Goal: Information Seeking & Learning: Learn about a topic

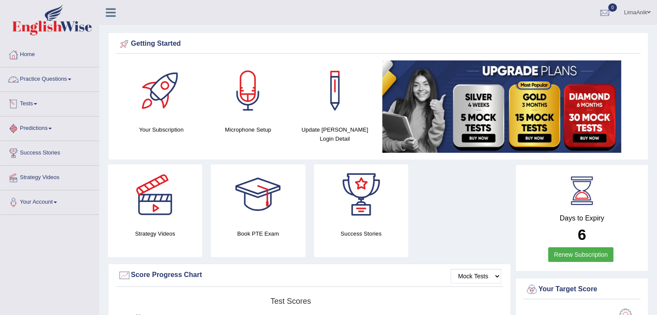
drag, startPoint x: 0, startPoint y: 0, endPoint x: 52, endPoint y: 80, distance: 95.2
click at [52, 80] on link "Practice Questions" at bounding box center [49, 78] width 98 height 22
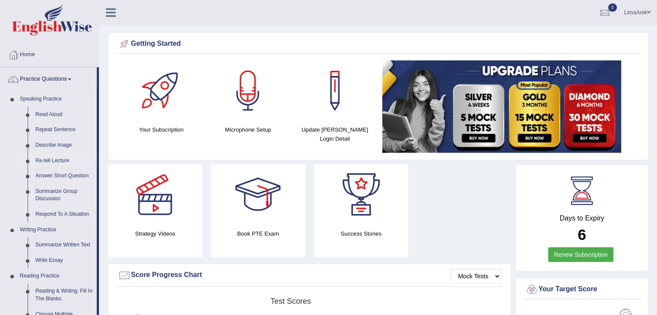
click at [42, 160] on link "Re-tell Lecture" at bounding box center [64, 161] width 65 height 16
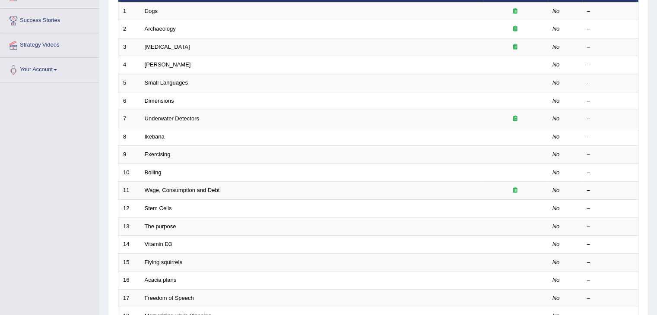
scroll to position [254, 0]
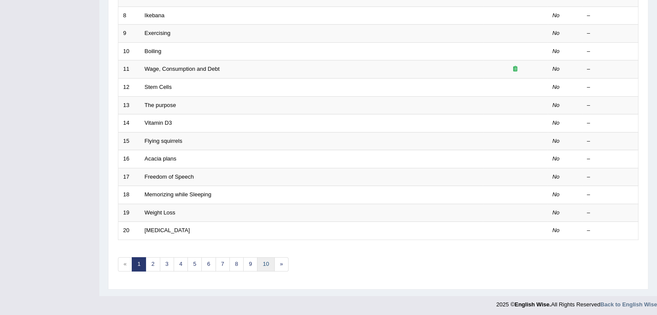
click at [264, 263] on link "10" at bounding box center [265, 264] width 17 height 14
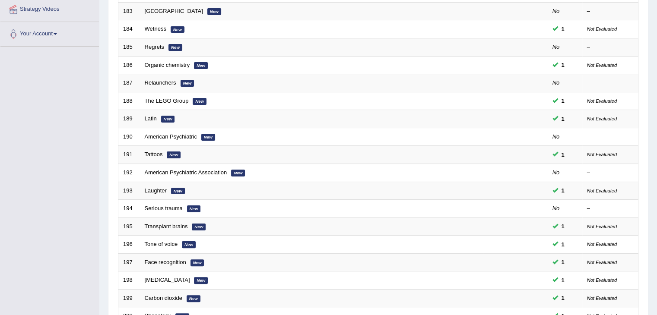
scroll to position [254, 0]
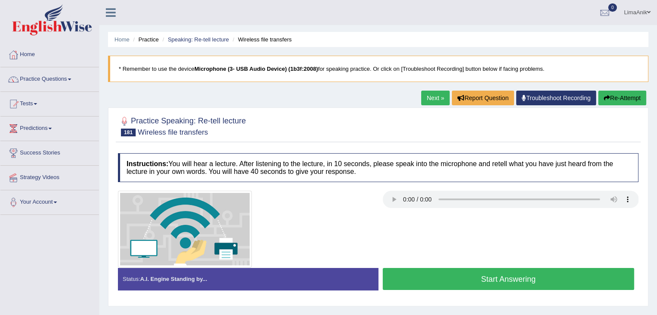
click at [466, 270] on button "Start Answering" at bounding box center [508, 279] width 252 height 22
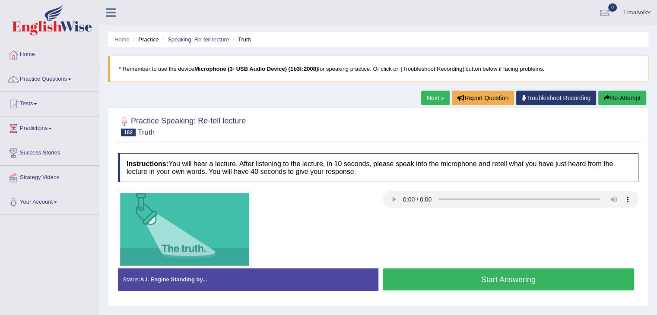
scroll to position [2, 0]
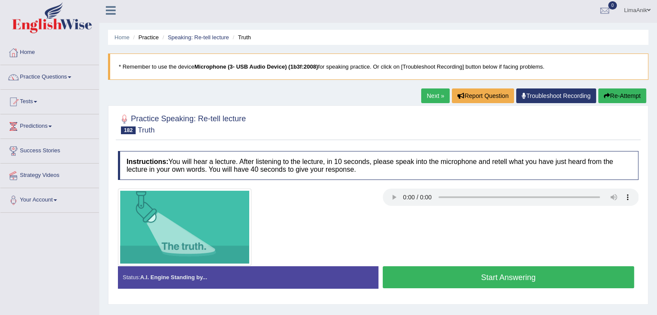
click at [503, 280] on button "Start Answering" at bounding box center [508, 277] width 252 height 22
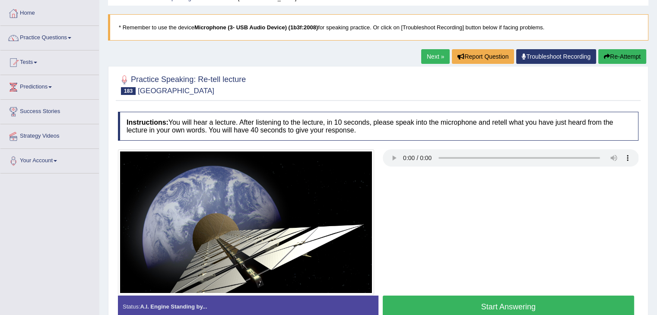
scroll to position [52, 0]
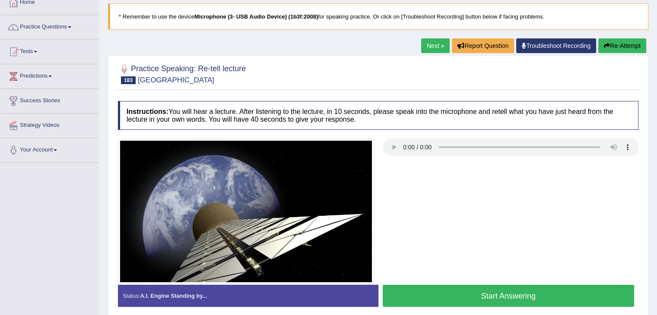
click at [481, 295] on button "Start Answering" at bounding box center [508, 296] width 252 height 22
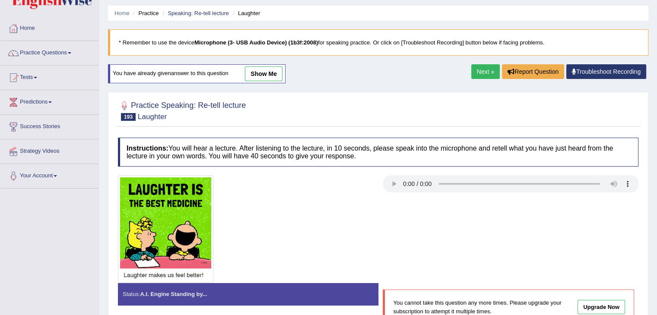
scroll to position [11, 0]
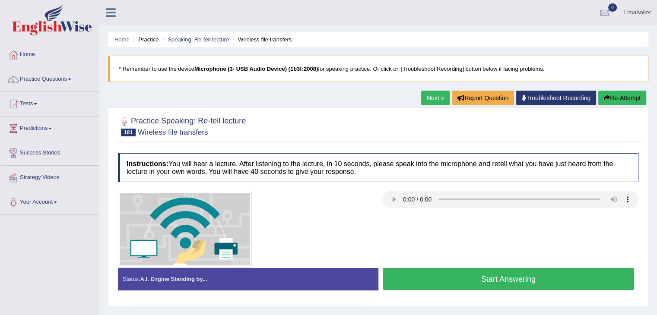
click at [453, 278] on button "Start Answering" at bounding box center [508, 279] width 252 height 22
click at [407, 269] on button "Start Answering" at bounding box center [508, 279] width 252 height 22
click at [442, 278] on button "Start Answering" at bounding box center [508, 279] width 252 height 22
click at [445, 275] on button "Start Answering" at bounding box center [508, 279] width 252 height 22
click at [451, 275] on button "Start Answering" at bounding box center [508, 279] width 252 height 22
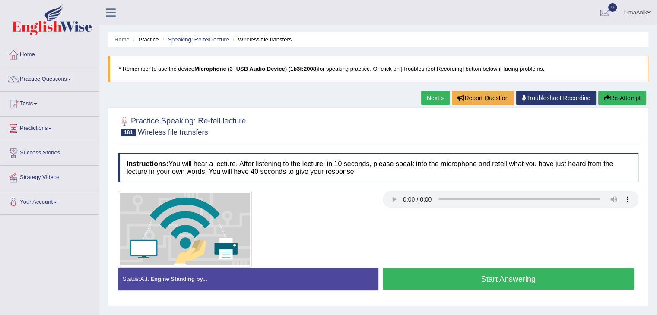
click at [455, 273] on button "Start Answering" at bounding box center [508, 279] width 252 height 22
click at [450, 269] on button "Start Answering" at bounding box center [508, 279] width 252 height 22
click at [445, 271] on button "Start Answering" at bounding box center [508, 279] width 252 height 22
click at [423, 282] on button "Start Answering" at bounding box center [508, 279] width 252 height 22
click at [523, 280] on button "Start Answering" at bounding box center [508, 279] width 252 height 22
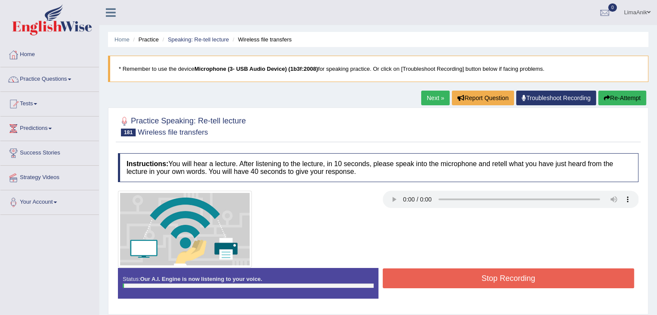
click at [523, 280] on button "Stop Recording" at bounding box center [508, 279] width 252 height 20
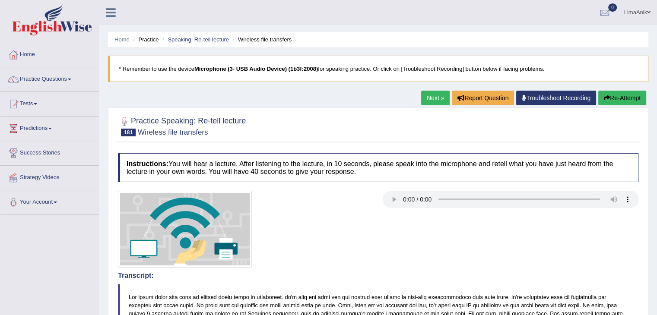
scroll to position [240, 0]
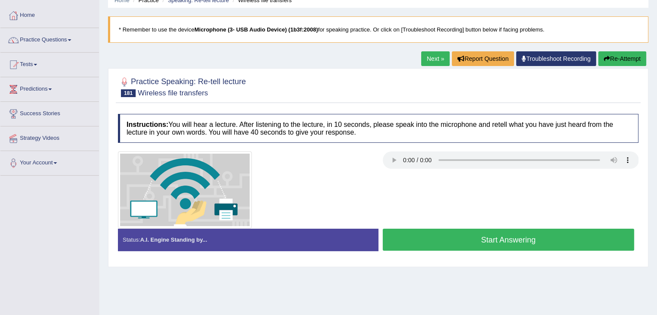
scroll to position [38, 0]
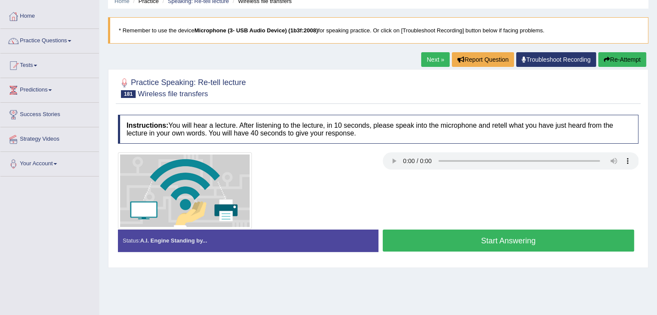
click at [441, 240] on button "Start Answering" at bounding box center [508, 241] width 252 height 22
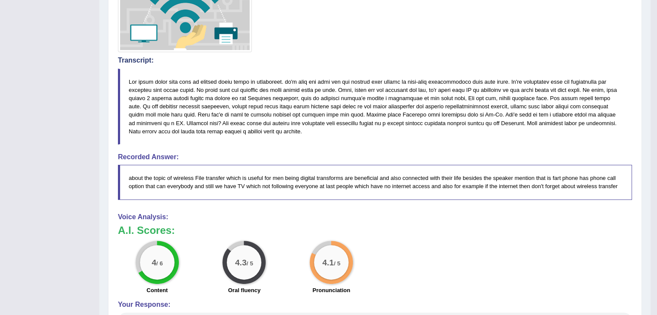
scroll to position [223, 0]
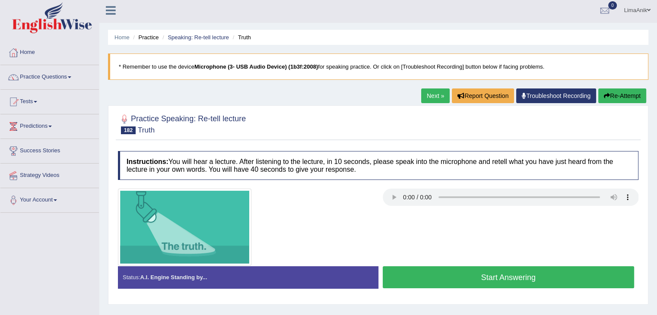
click at [495, 270] on button "Start Answering" at bounding box center [508, 277] width 252 height 22
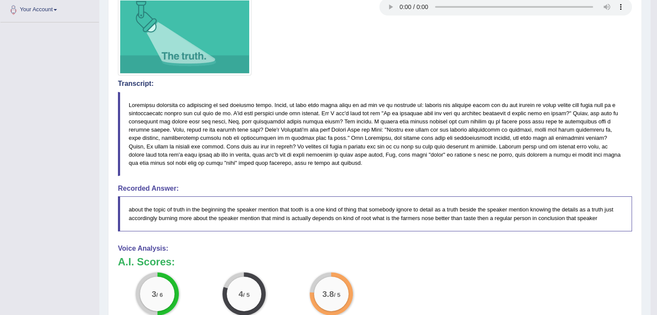
scroll to position [193, 0]
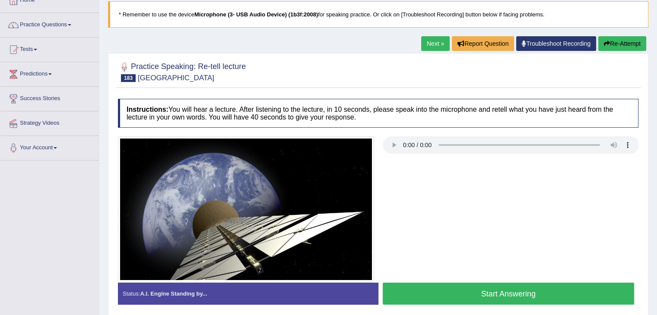
scroll to position [52, 0]
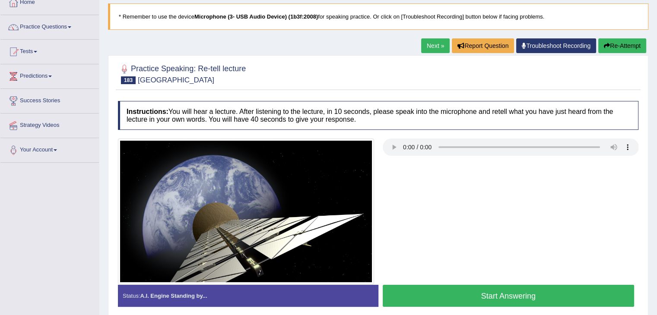
click at [451, 283] on div at bounding box center [378, 212] width 529 height 146
click at [467, 302] on button "Start Answering" at bounding box center [508, 296] width 252 height 22
click at [446, 289] on button "Start Answering" at bounding box center [508, 296] width 252 height 22
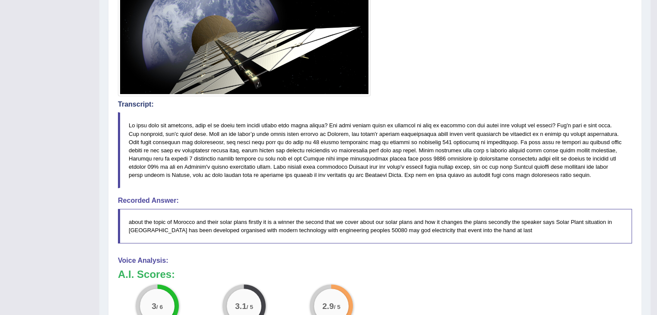
scroll to position [240, 0]
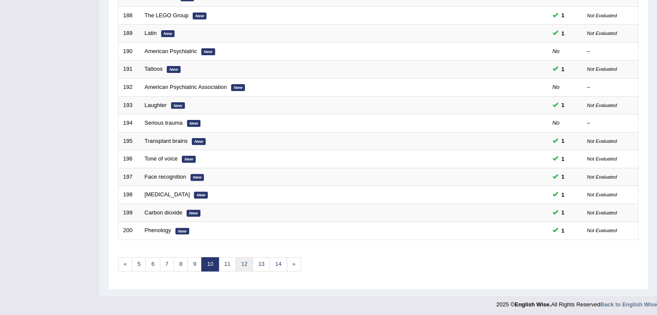
click at [240, 261] on link "12" at bounding box center [243, 264] width 17 height 14
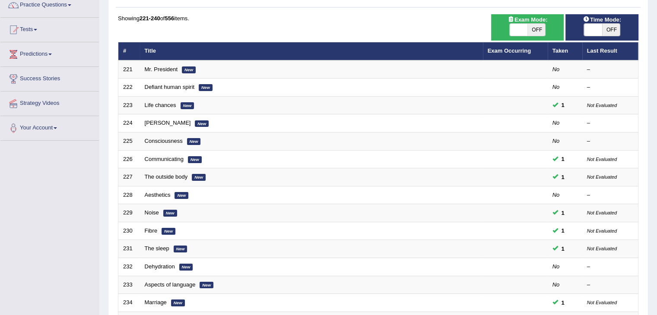
scroll to position [138, 0]
